Goal: Task Accomplishment & Management: Complete application form

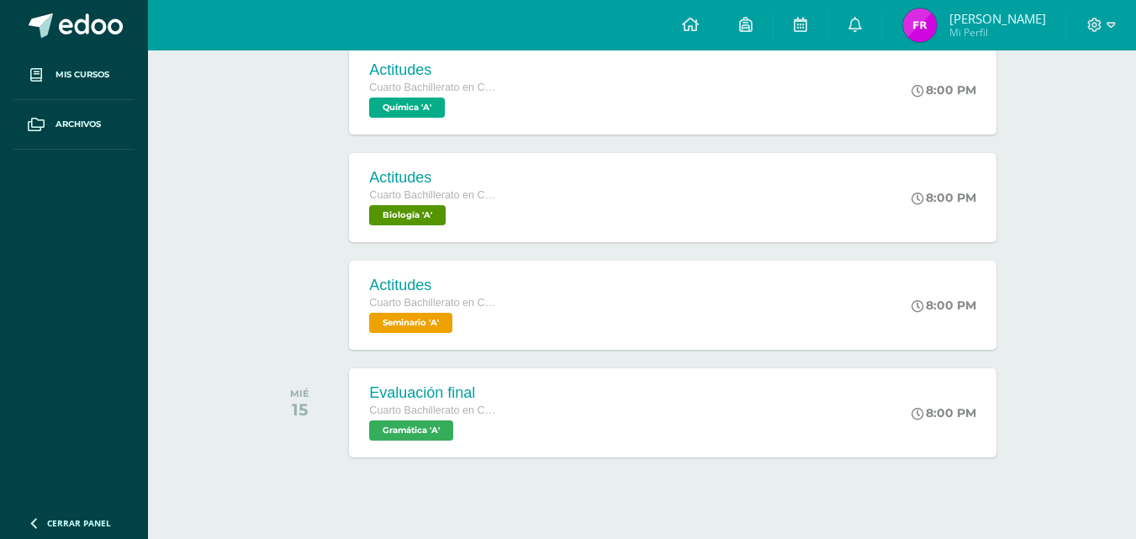
scroll to position [526, 0]
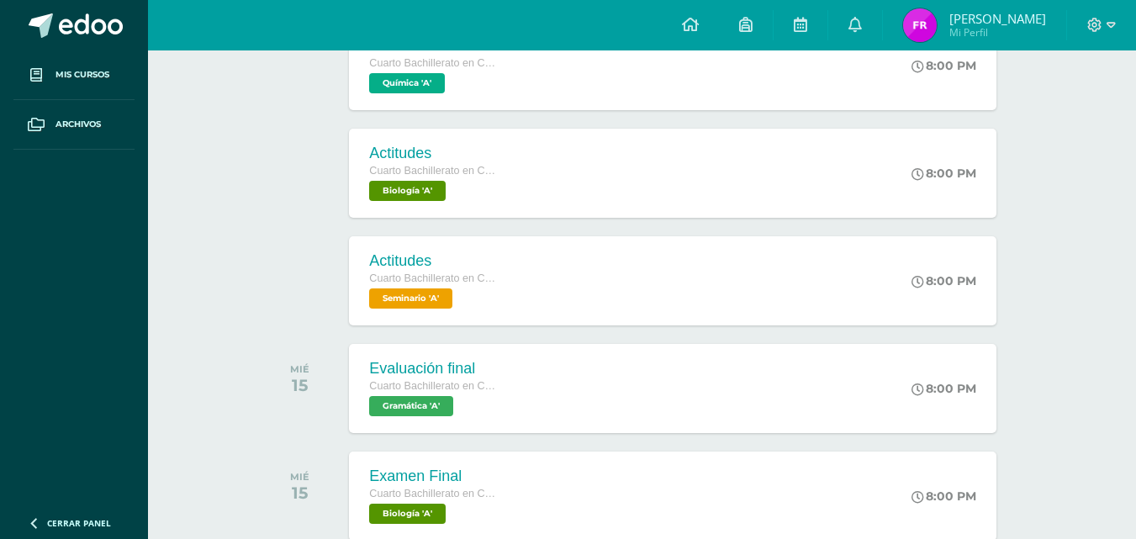
click at [1117, 531] on div "Actividades recientes y próximas Tablero Pendientes de entrega Entregadas todas…" at bounding box center [642, 354] width 988 height 1661
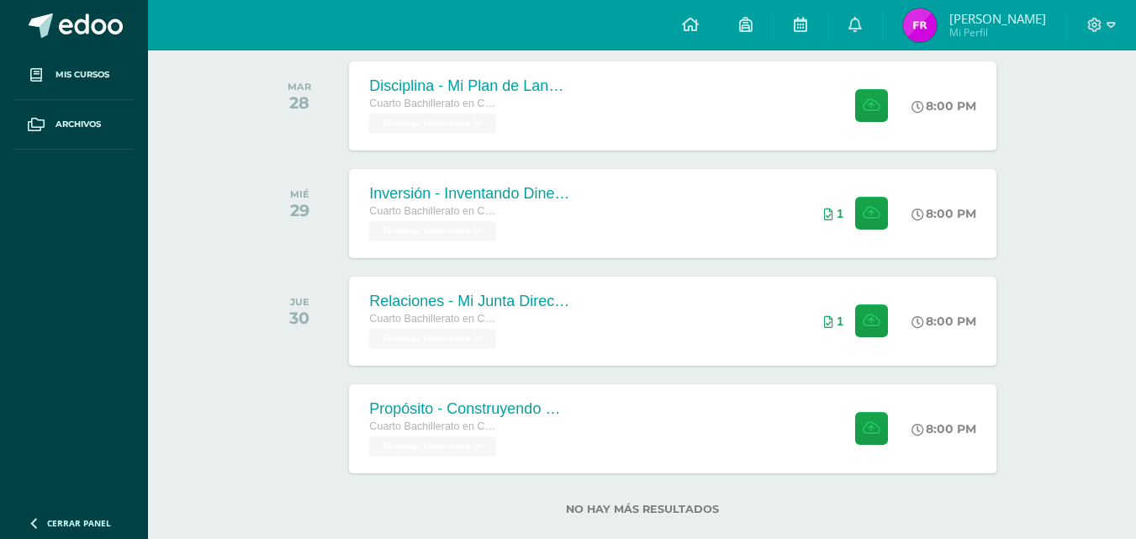
scroll to position [1270, 0]
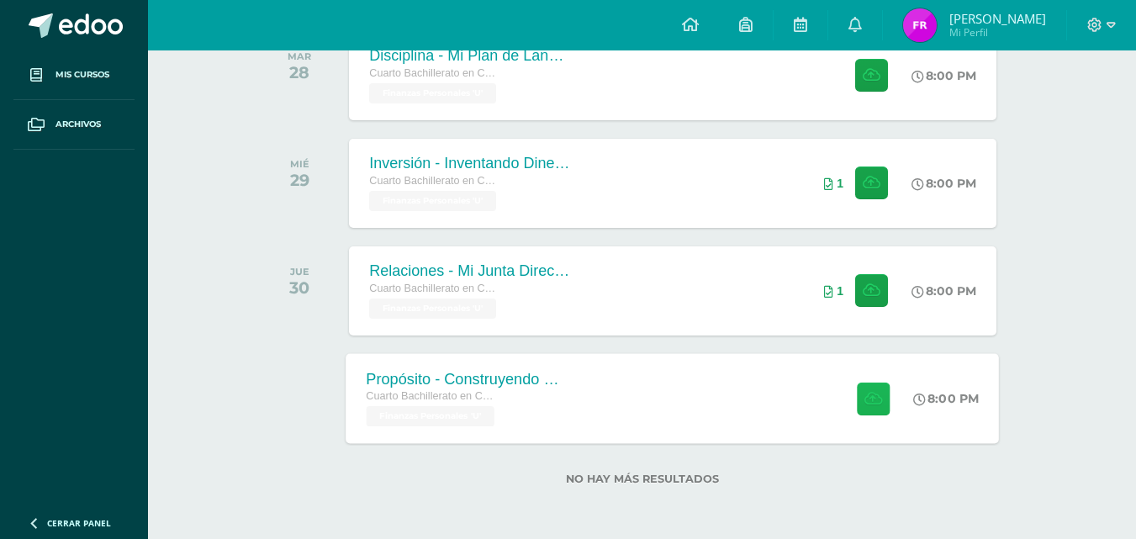
click at [860, 403] on button at bounding box center [873, 398] width 33 height 33
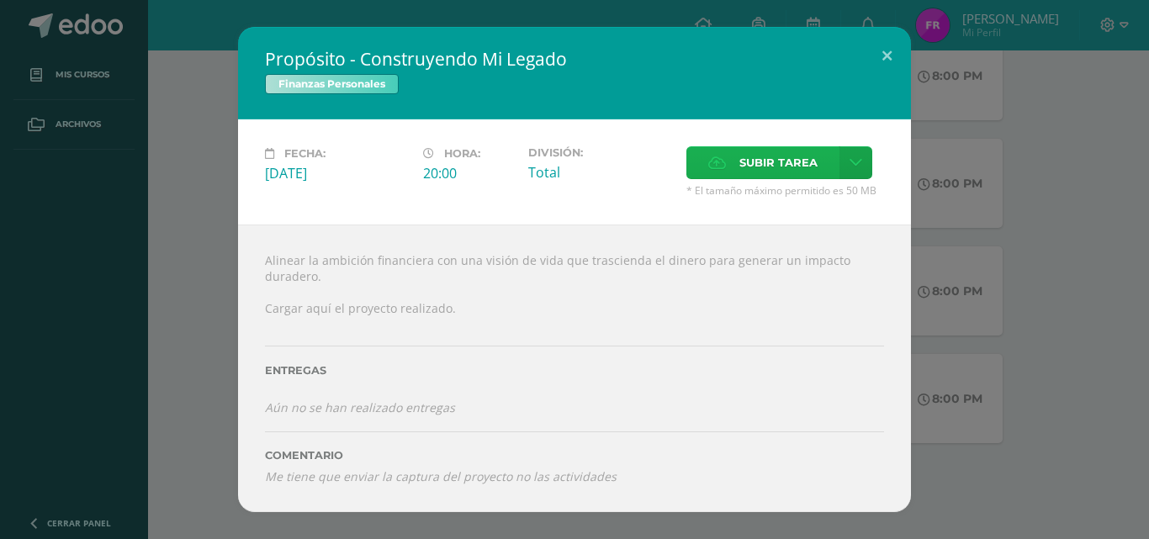
click at [756, 157] on span "Subir tarea" at bounding box center [778, 162] width 78 height 31
click at [0, 0] on input "Subir tarea" at bounding box center [0, 0] width 0 height 0
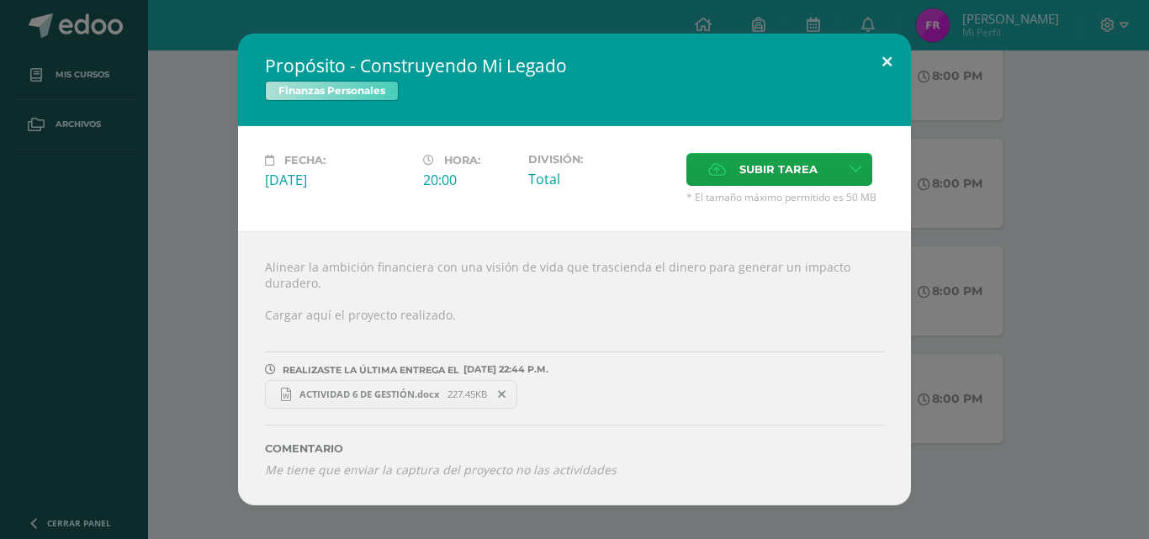
click at [889, 53] on button at bounding box center [887, 62] width 48 height 57
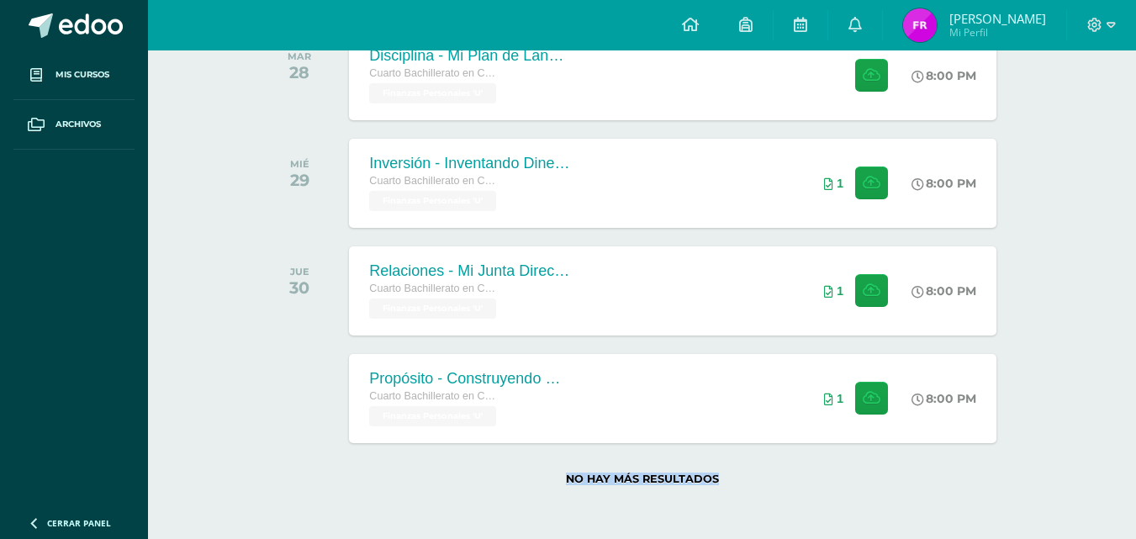
drag, startPoint x: 1135, startPoint y: 462, endPoint x: 1135, endPoint y: 427, distance: 34.5
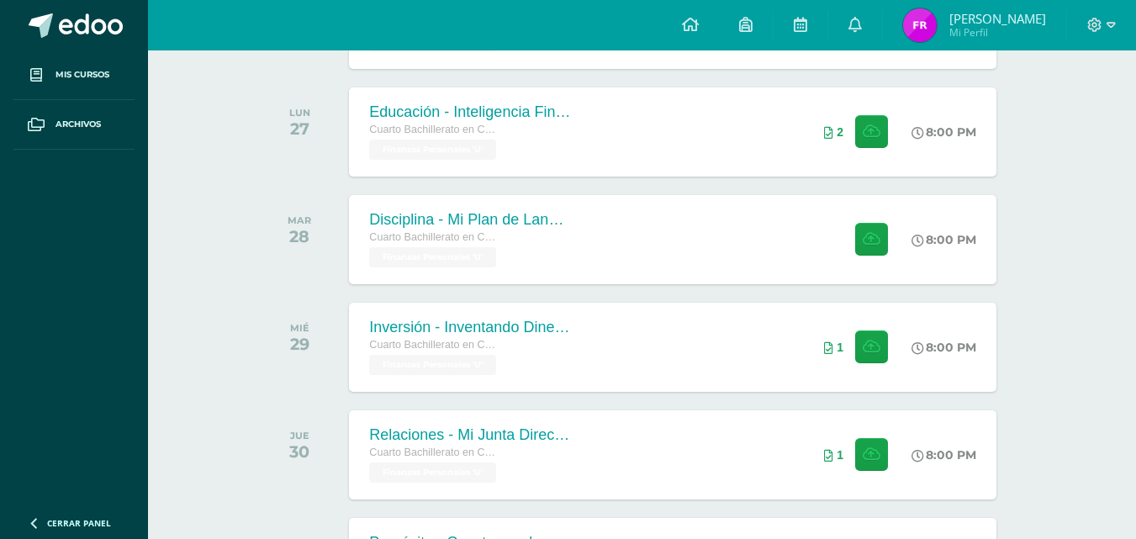
scroll to position [1087, 0]
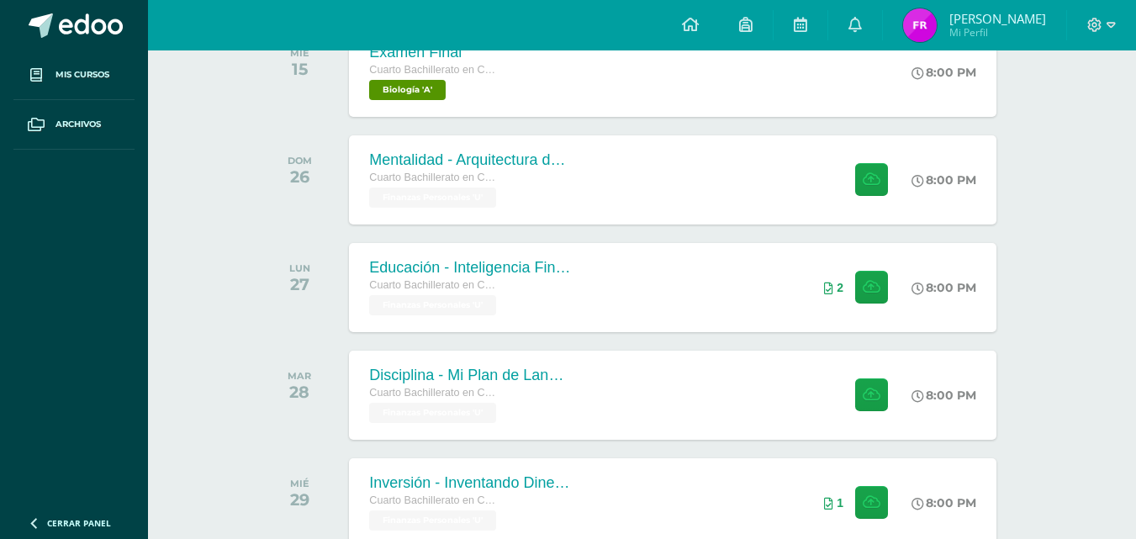
scroll to position [947, 0]
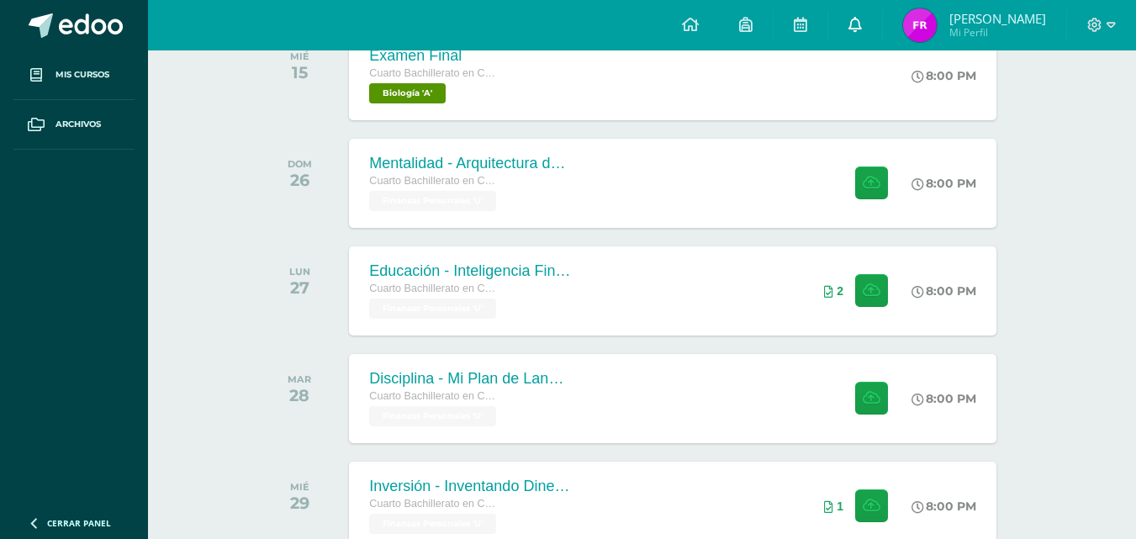
click at [855, 22] on icon at bounding box center [854, 24] width 13 height 15
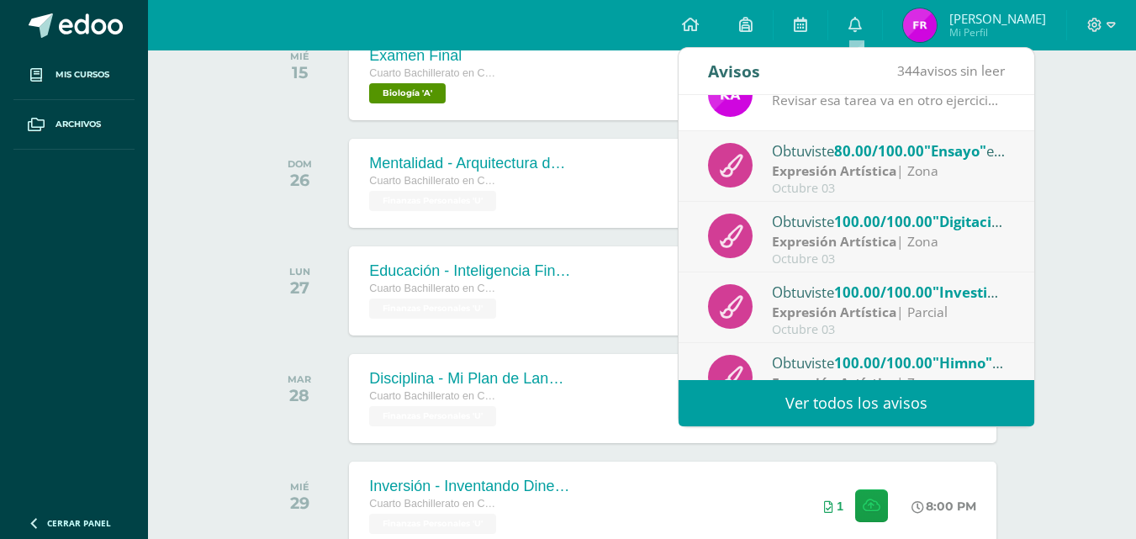
scroll to position [280, 0]
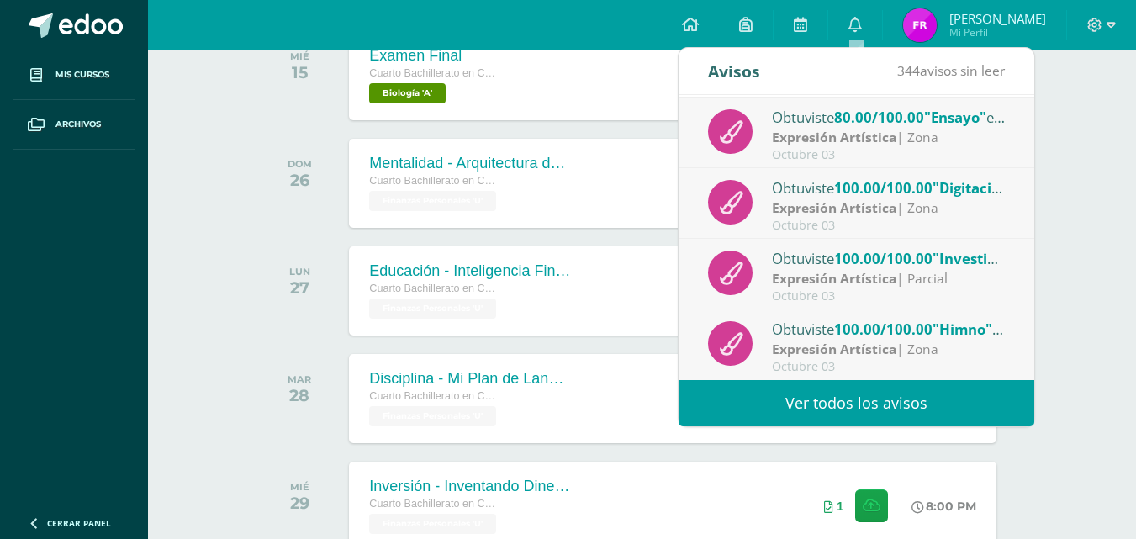
click at [977, 388] on link "Ver todos los avisos" at bounding box center [857, 403] width 356 height 46
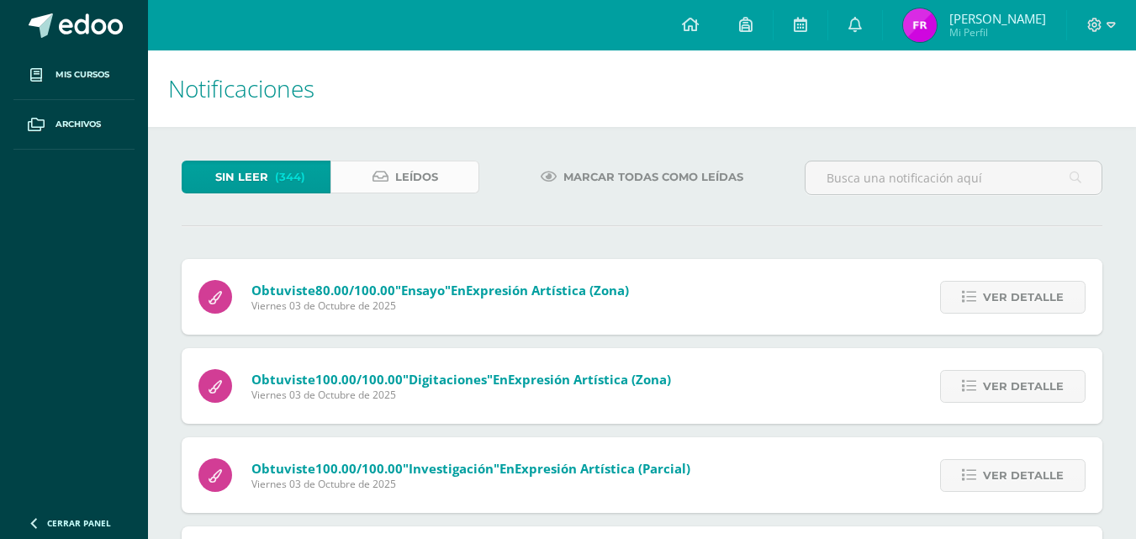
click at [437, 177] on span "Leídos" at bounding box center [416, 176] width 43 height 31
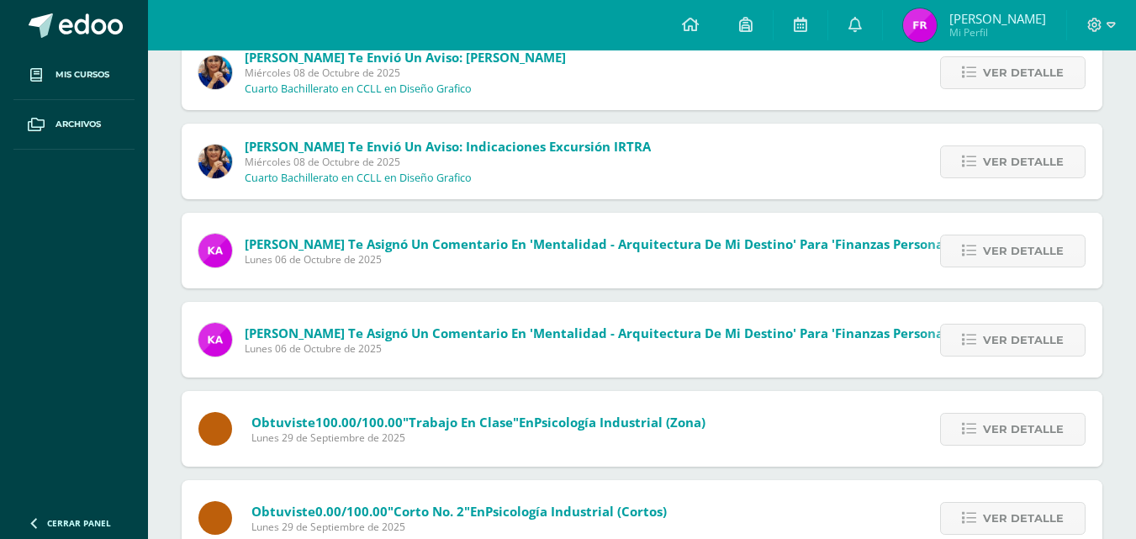
scroll to position [531, 0]
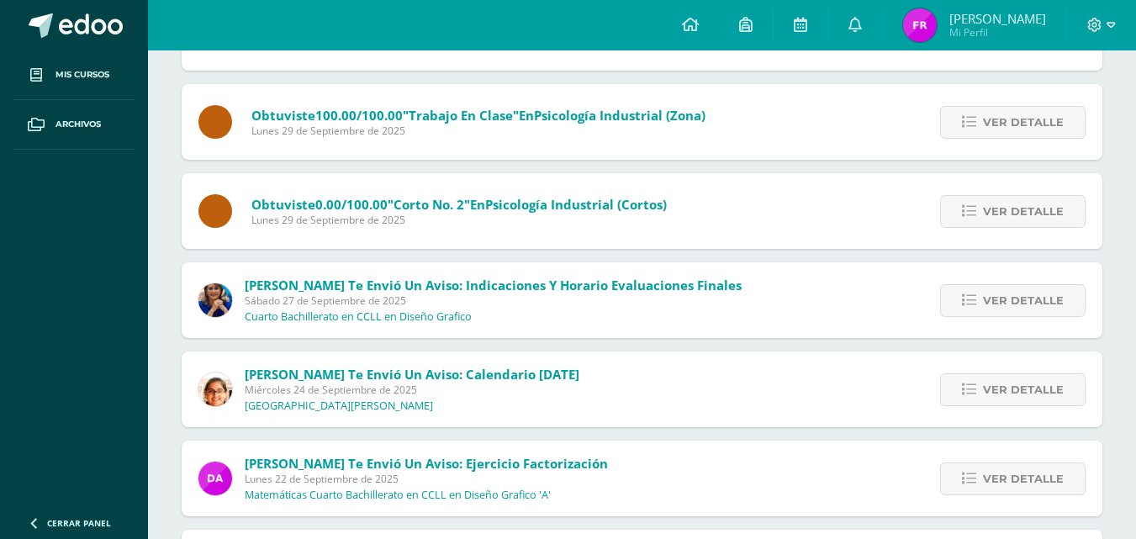
drag, startPoint x: 1135, startPoint y: 222, endPoint x: 1129, endPoint y: 161, distance: 60.8
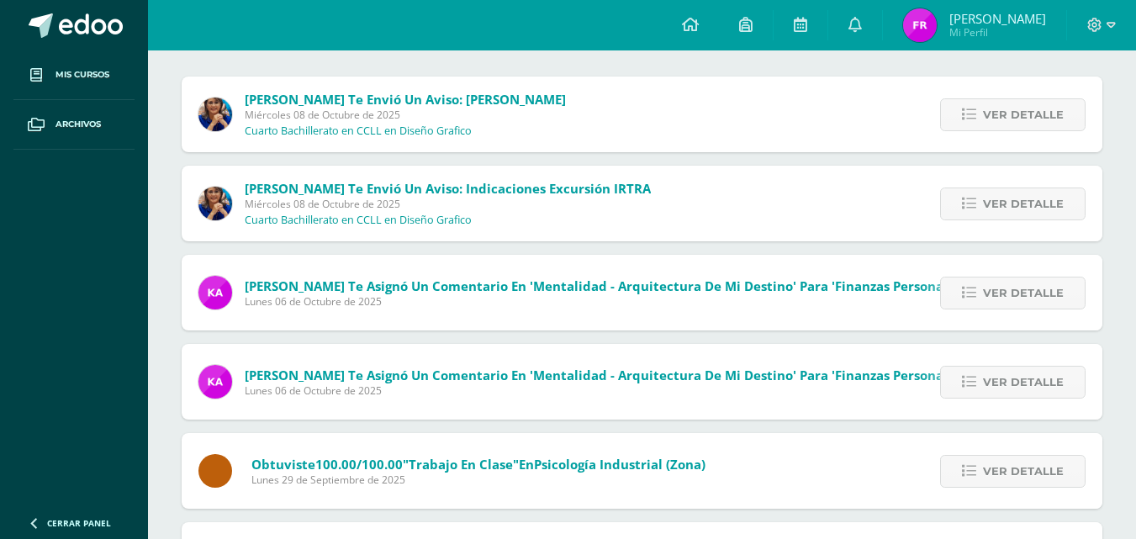
scroll to position [0, 0]
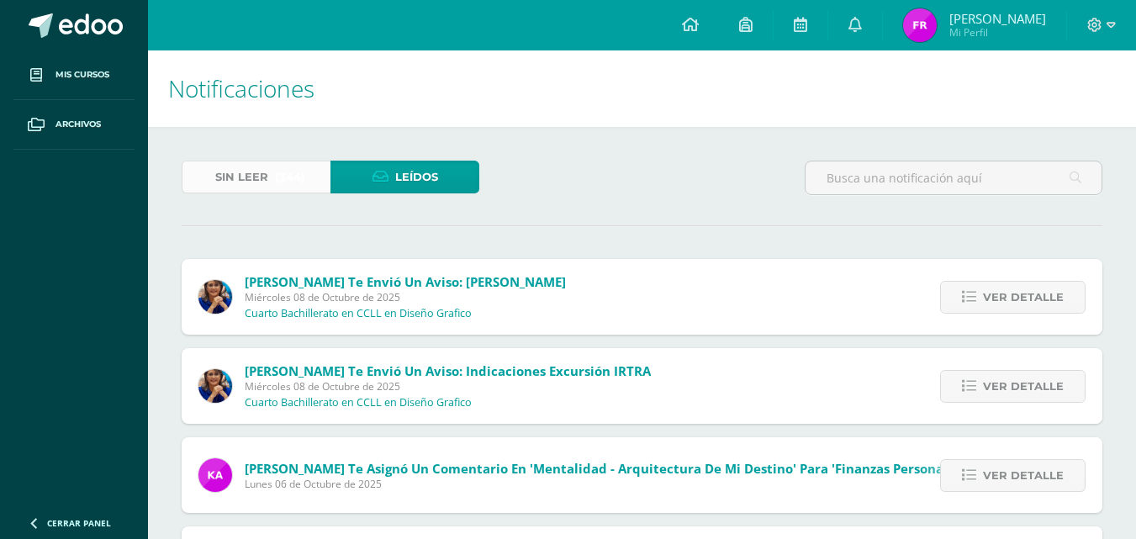
click at [276, 179] on span "(344)" at bounding box center [290, 176] width 30 height 31
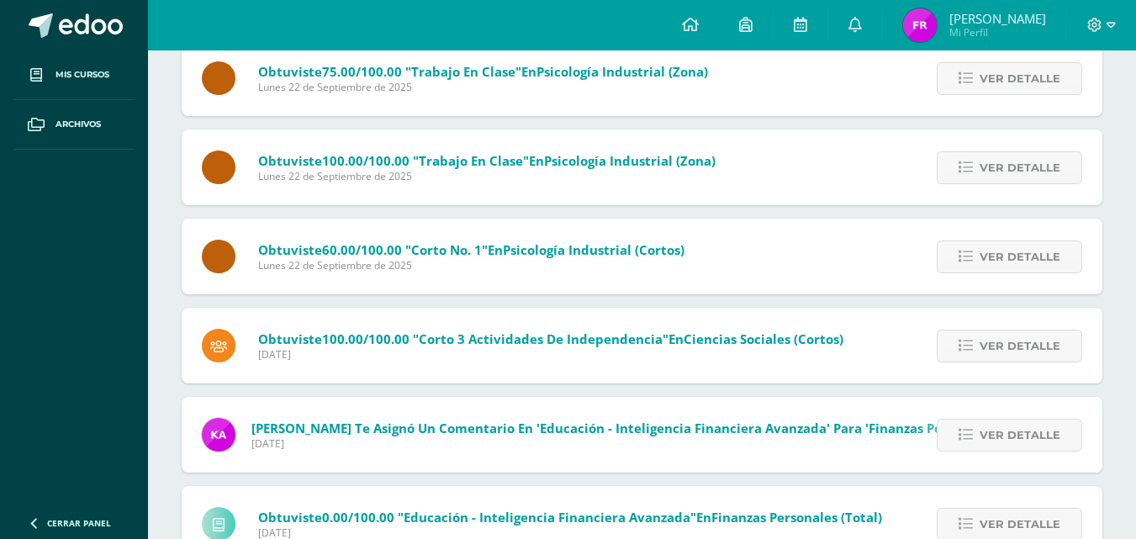
scroll to position [1848, 0]
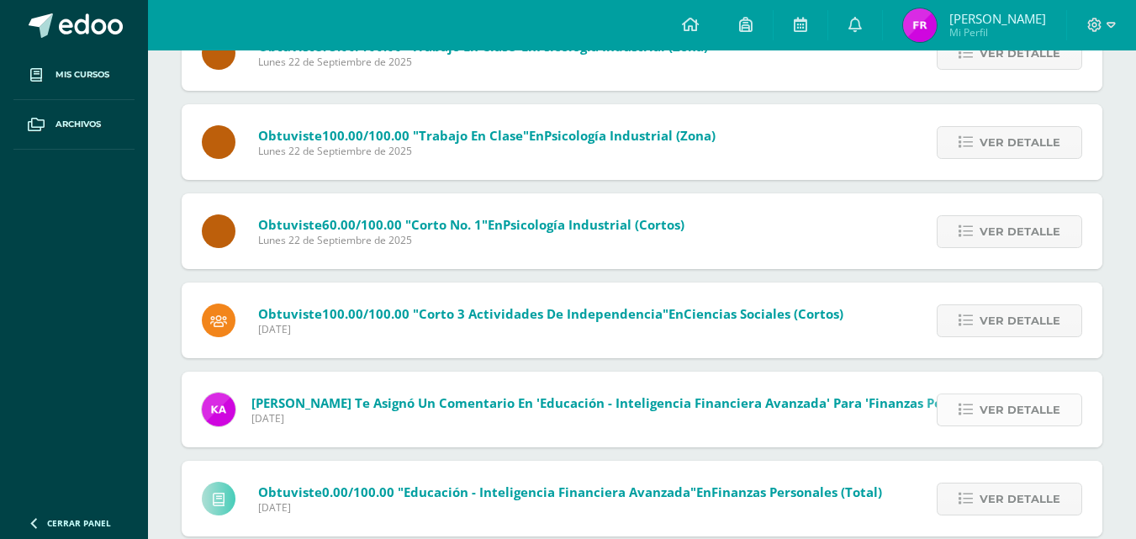
click at [1010, 409] on span "Ver detalle" at bounding box center [1020, 409] width 81 height 31
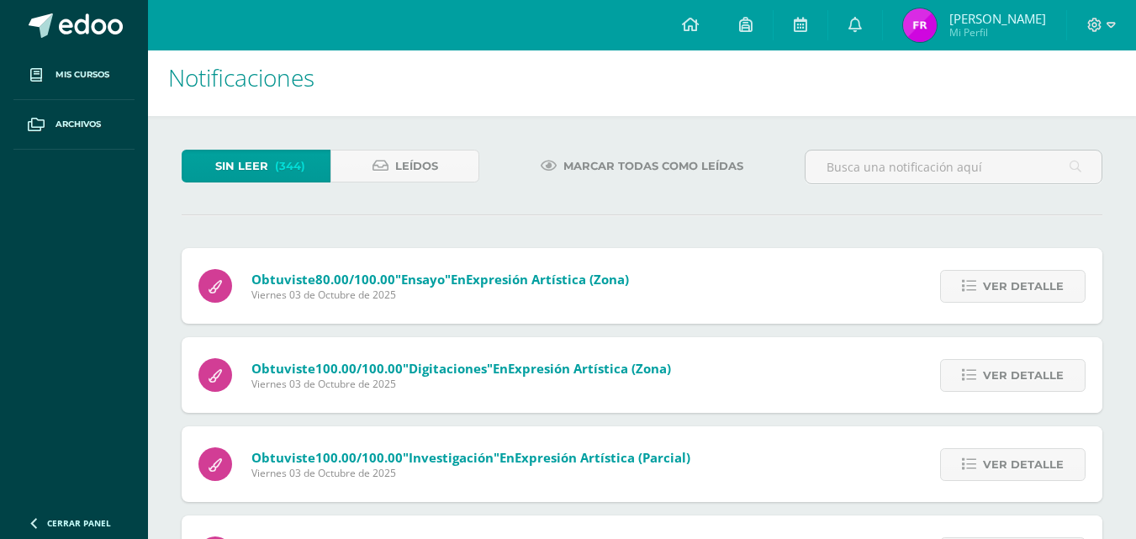
scroll to position [0, 0]
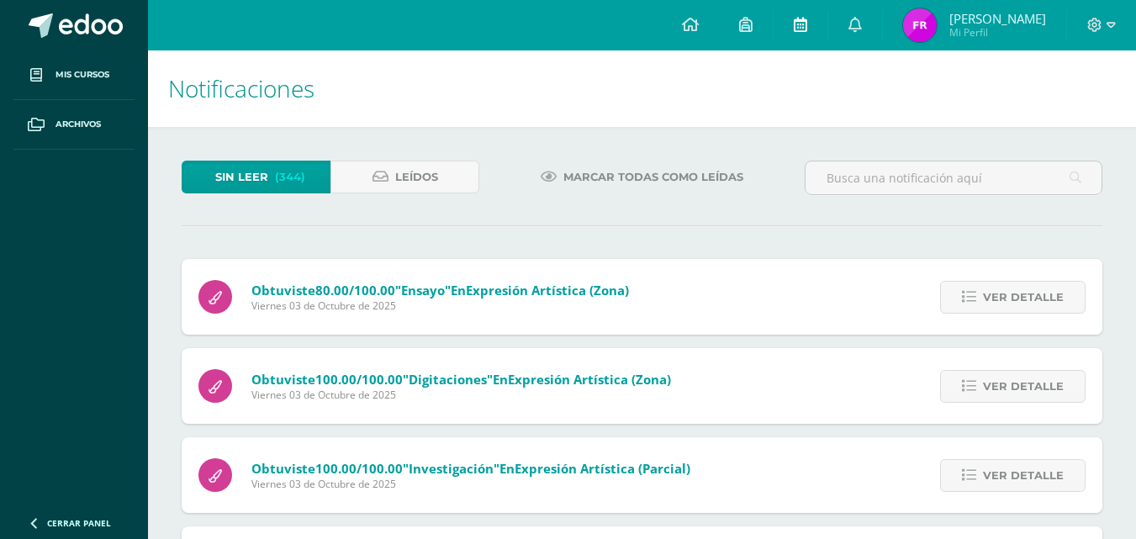
click at [804, 22] on icon at bounding box center [800, 24] width 13 height 15
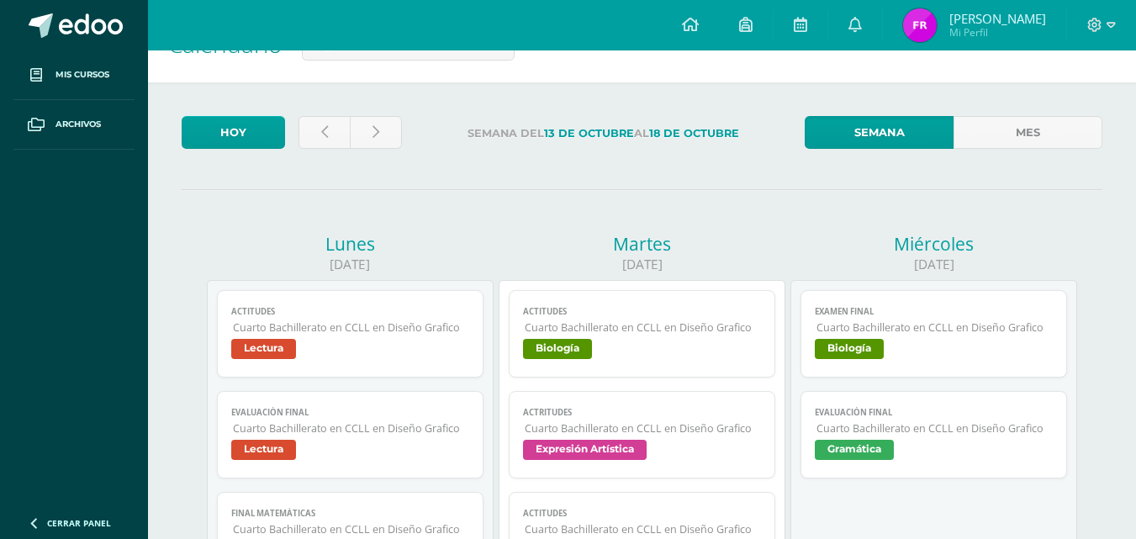
scroll to position [48, 0]
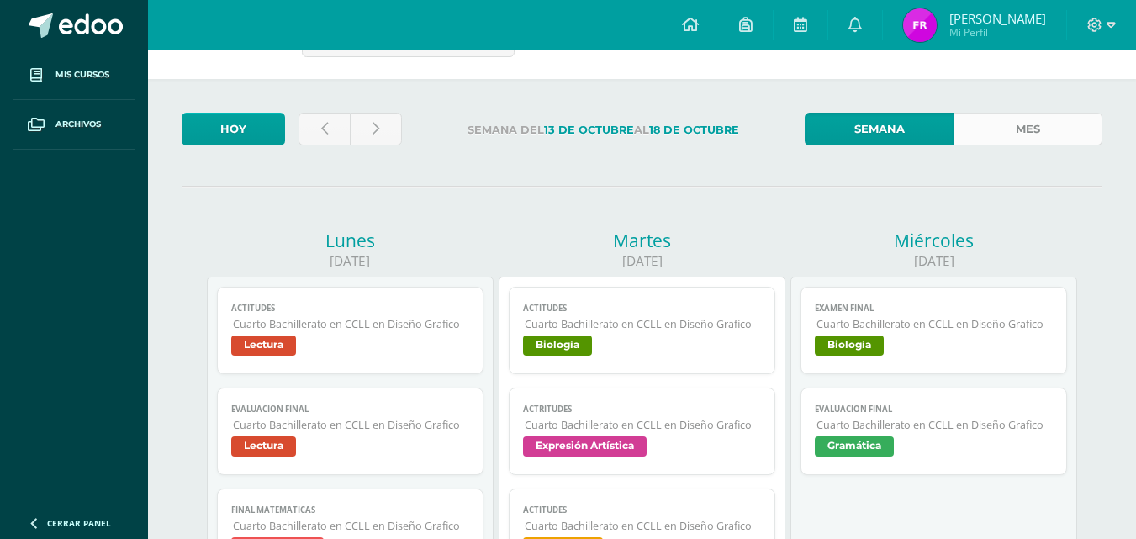
click at [1080, 127] on link "Mes" at bounding box center [1028, 129] width 149 height 33
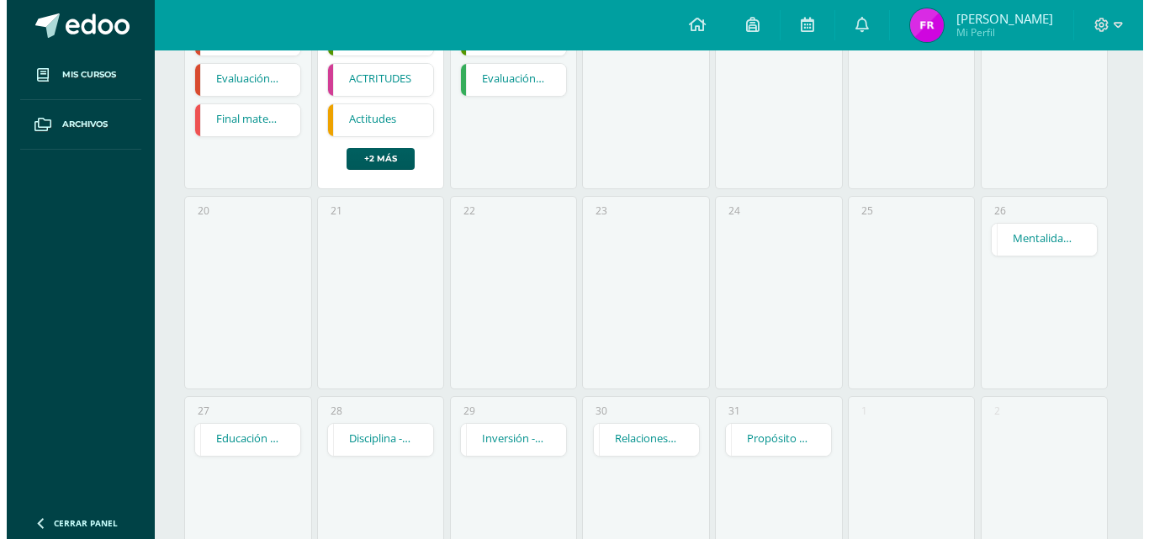
scroll to position [799, 0]
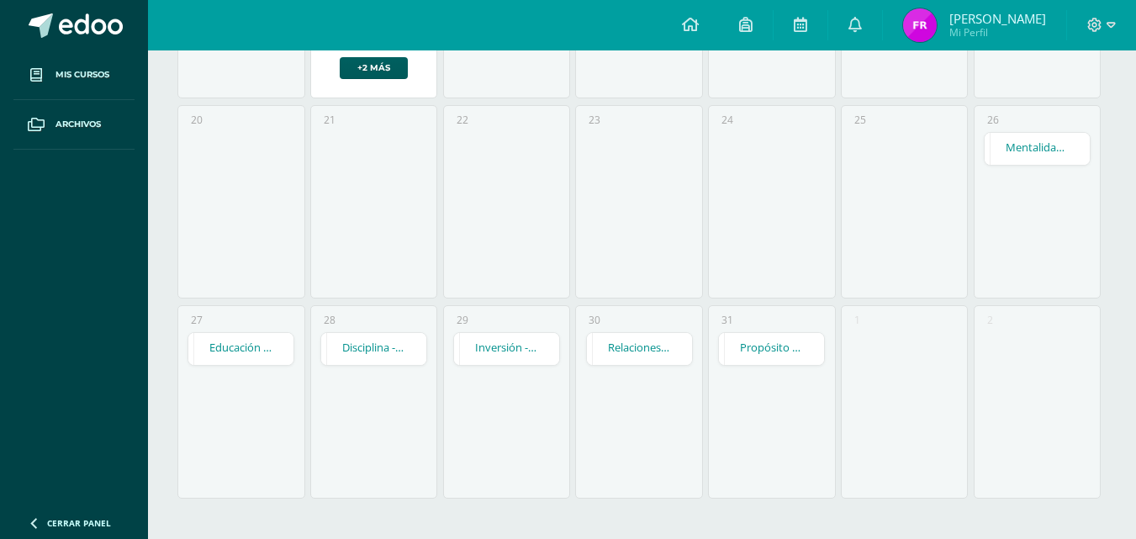
click at [1052, 149] on link "Mentalidad - Arquitectura de Mi Destino" at bounding box center [1037, 149] width 105 height 32
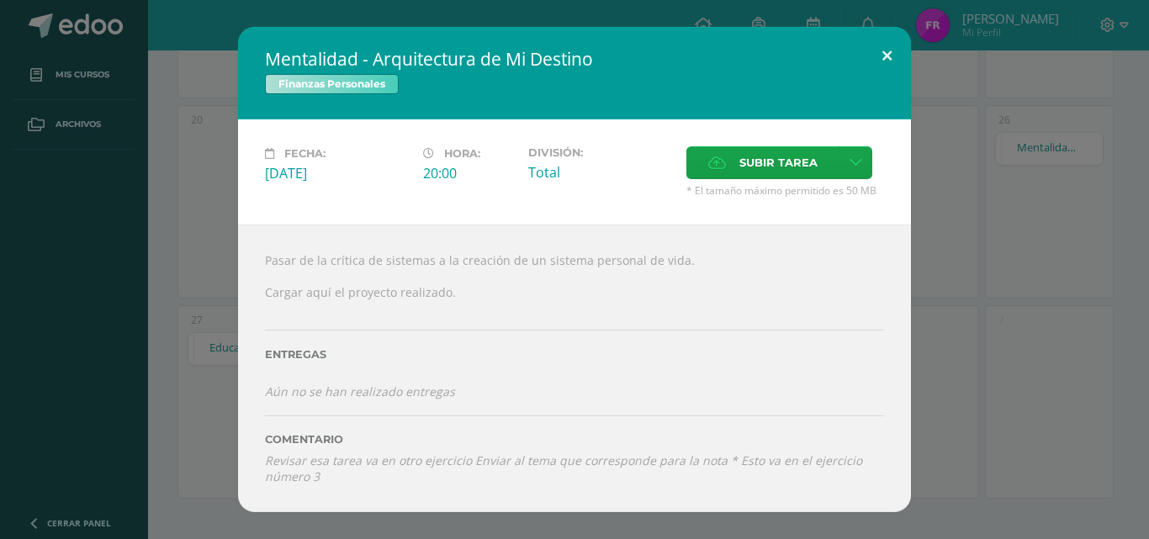
click at [893, 47] on button at bounding box center [887, 55] width 48 height 57
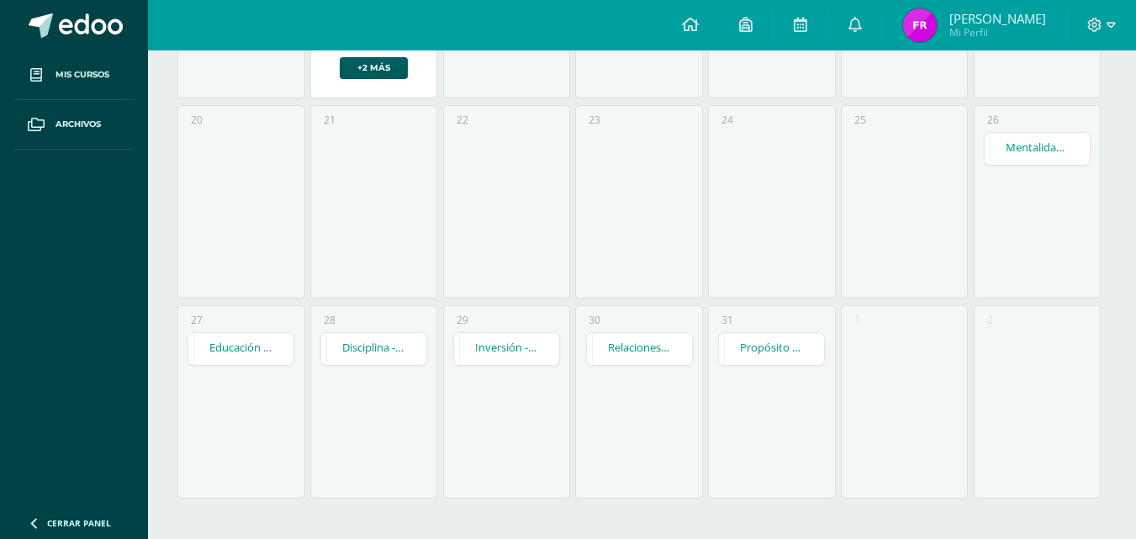
click at [387, 338] on link "Disciplina - Mi Plan de Lanzamiento a la Vida" at bounding box center [373, 349] width 105 height 32
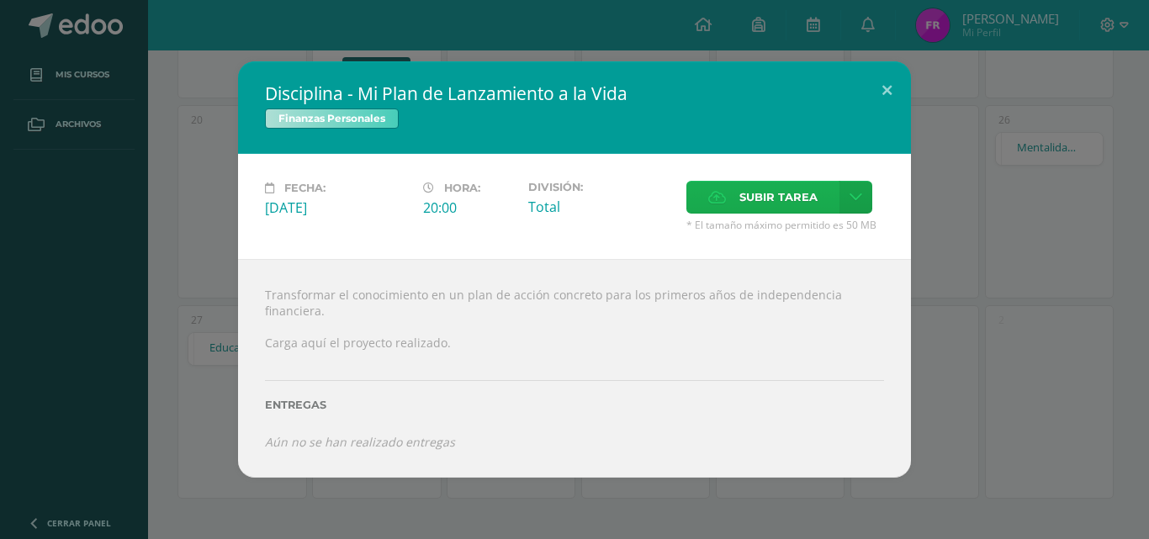
click at [751, 201] on span "Subir tarea" at bounding box center [778, 197] width 78 height 31
click at [0, 0] on input "Subir tarea" at bounding box center [0, 0] width 0 height 0
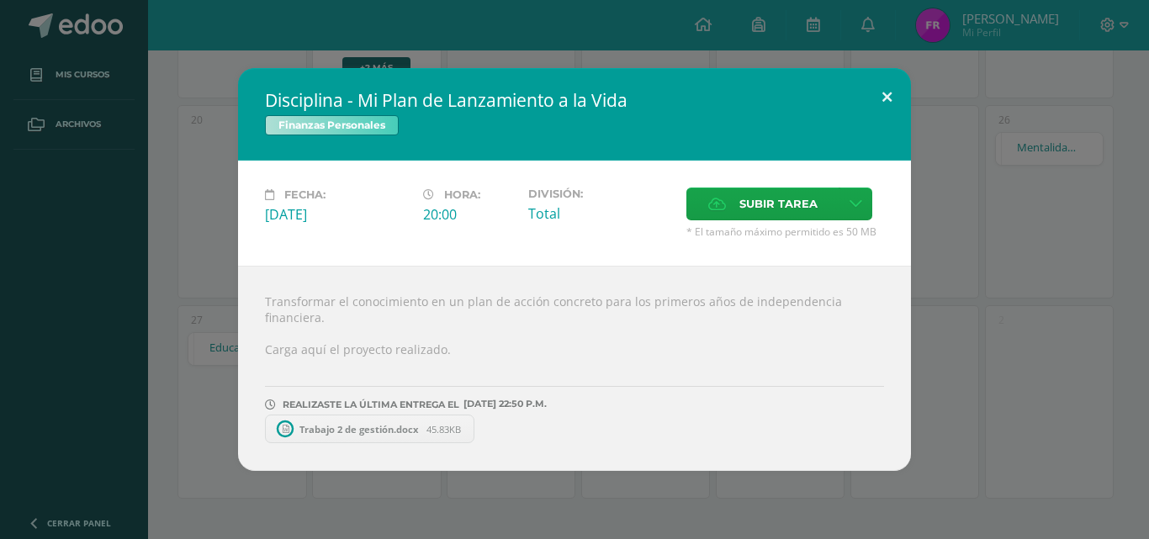
click at [898, 103] on button at bounding box center [887, 96] width 48 height 57
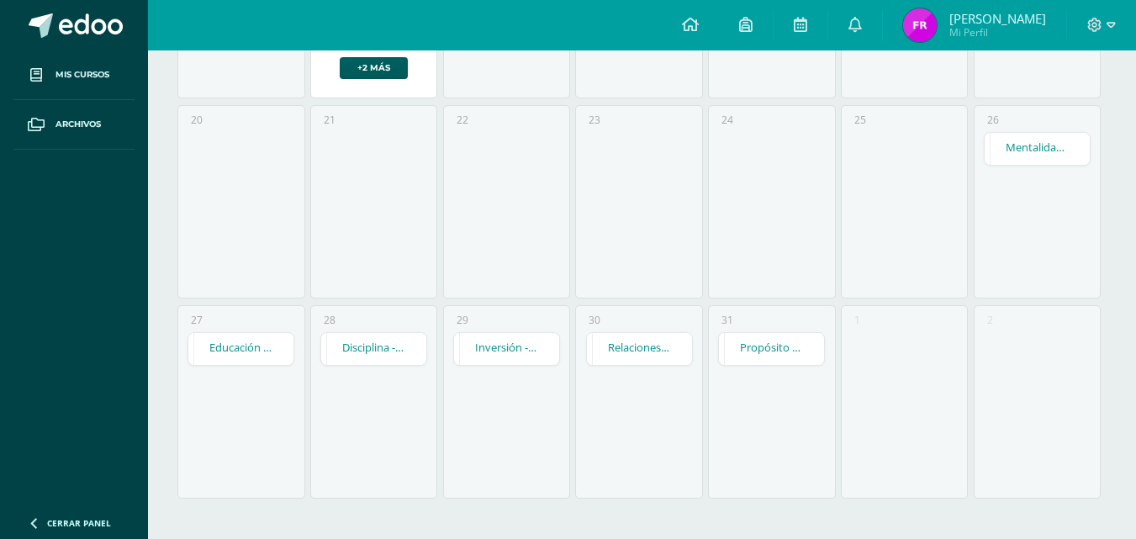
click at [266, 351] on link "Educación - Inteligencia Financiera Avanzada" at bounding box center [240, 349] width 105 height 32
